Goal: Transaction & Acquisition: Purchase product/service

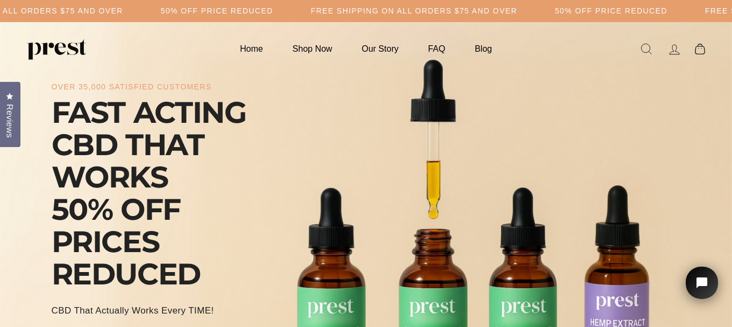
click at [175, 118] on div "FAST ACTING CBD THAT WORKS 50% OFF PRICES REDUCED" at bounding box center [173, 193] width 242 height 194
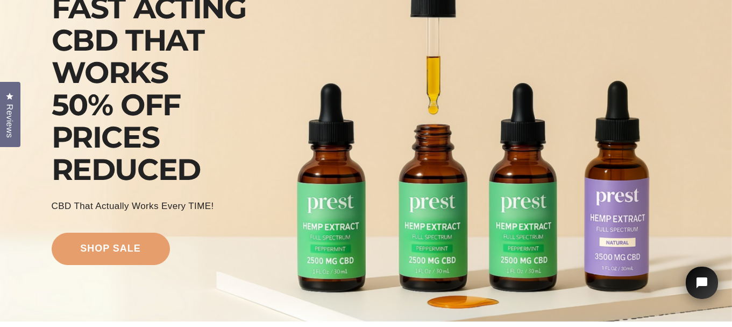
scroll to position [215, 0]
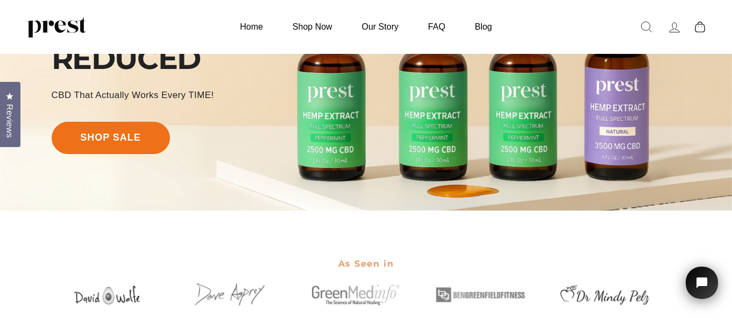
click at [116, 135] on link "shop sale" at bounding box center [111, 138] width 118 height 32
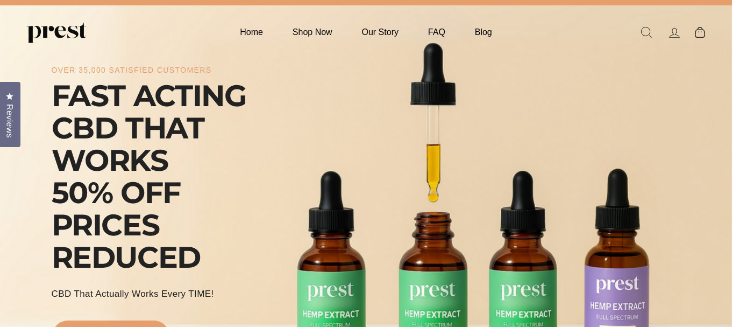
scroll to position [0, 0]
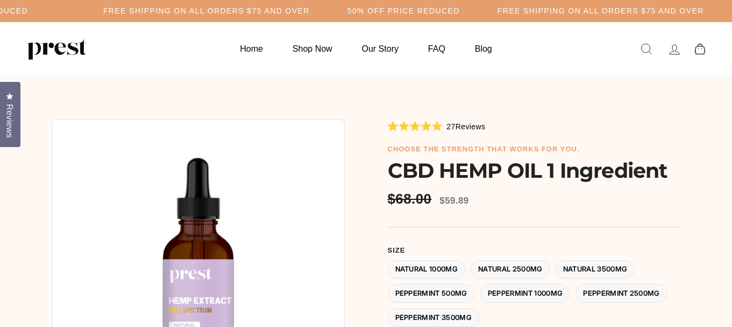
click at [673, 163] on h1 "CBD HEMP OIL 1 Ingredient" at bounding box center [534, 170] width 293 height 24
